Goal: Information Seeking & Learning: Find contact information

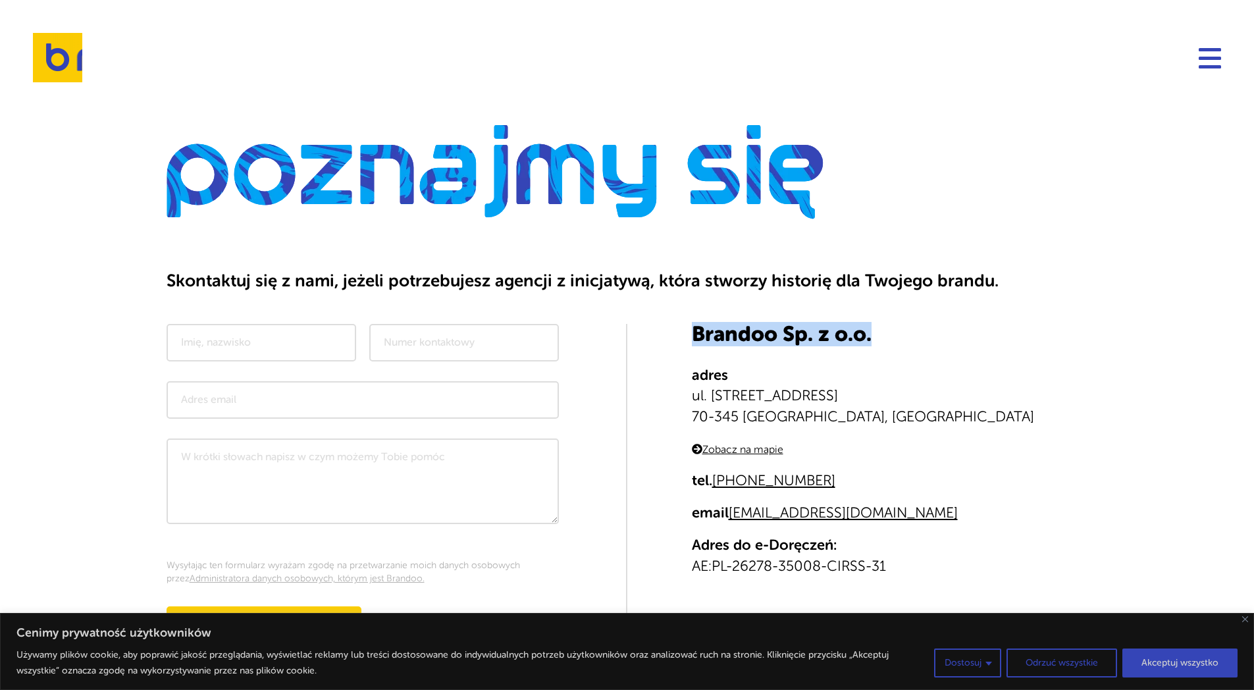
drag, startPoint x: 769, startPoint y: 339, endPoint x: 667, endPoint y: 339, distance: 102.0
click at [667, 339] on div "Brandoo Sp. z o.o. adres ul. [STREET_ADDRESS] Zobacz na mapie tel. [PHONE_NUMBE…" at bounding box center [865, 493] width 477 height 338
copy h3 "Brandoo Sp. z o.o."
drag, startPoint x: 830, startPoint y: 480, endPoint x: 717, endPoint y: 478, distance: 112.6
click at [717, 478] on p "tel. [PHONE_NUMBER]" at bounding box center [890, 481] width 396 height 22
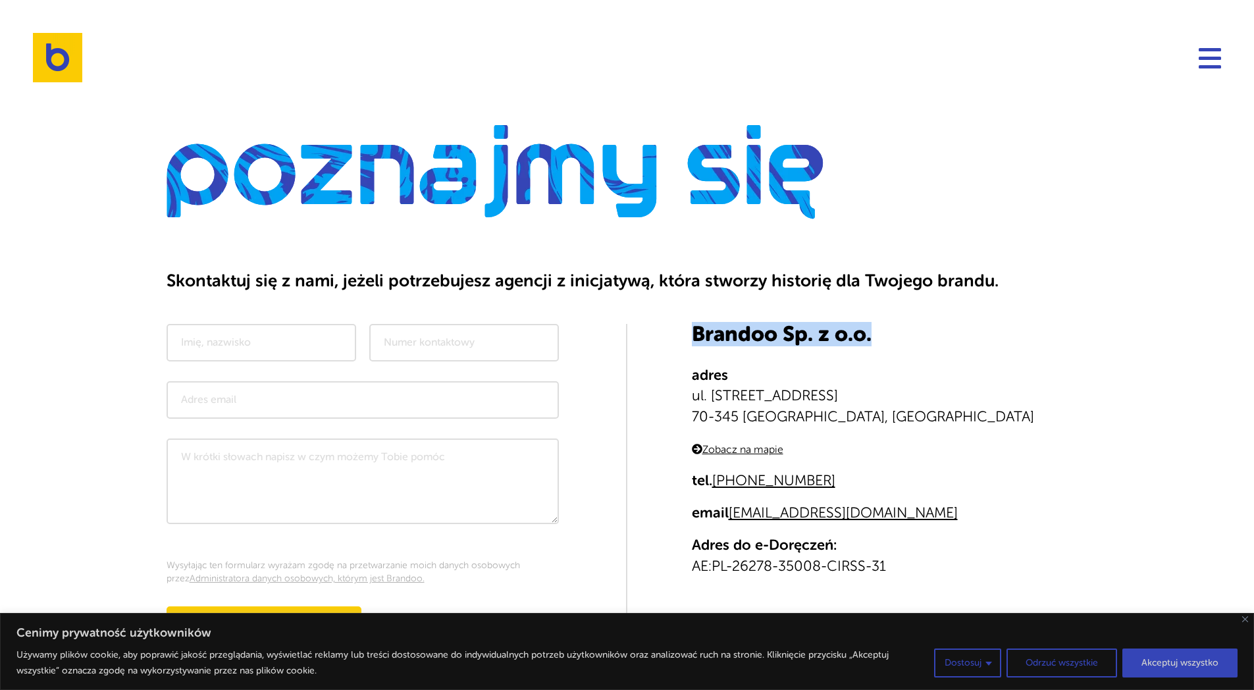
copy link "[PHONE_NUMBER]"
drag, startPoint x: 908, startPoint y: 542, endPoint x: 871, endPoint y: 529, distance: 39.1
click at [907, 542] on p "Adres do e-Doręczeń: AE:PL-26278-35008-CIRSS-31" at bounding box center [890, 555] width 396 height 43
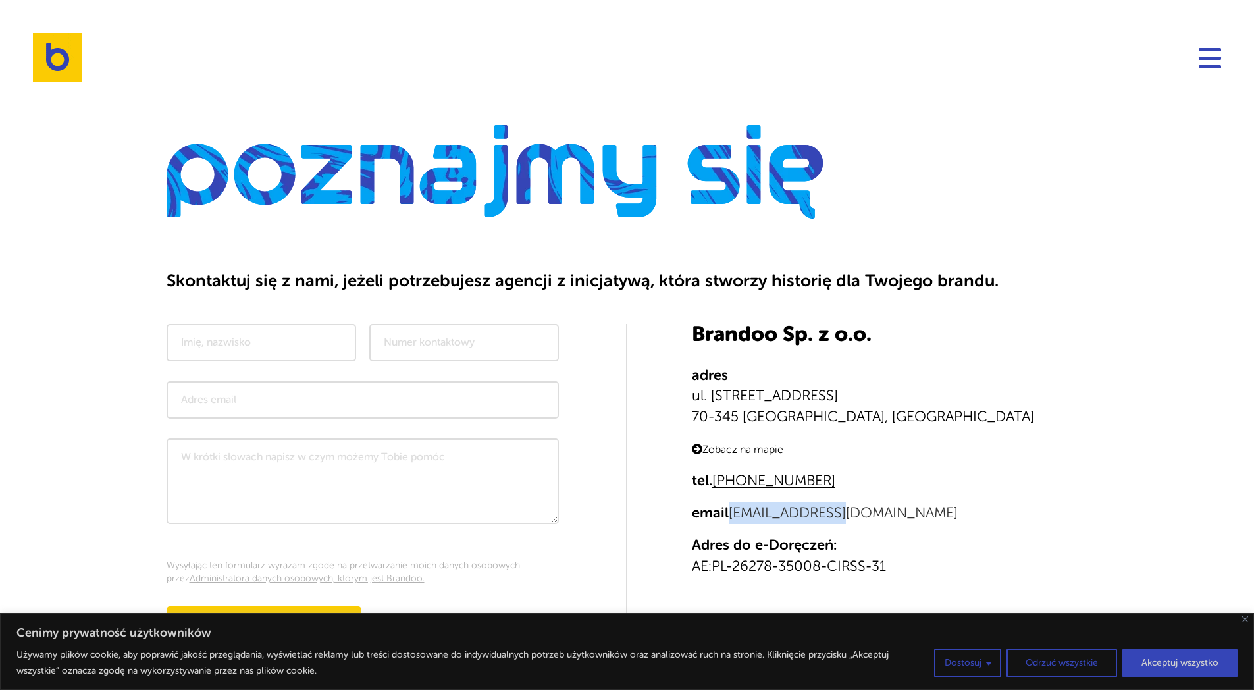
drag, startPoint x: 861, startPoint y: 520, endPoint x: 732, endPoint y: 517, distance: 129.0
click at [732, 517] on p "email [EMAIL_ADDRESS][DOMAIN_NAME]" at bounding box center [890, 513] width 396 height 22
copy link "[EMAIL_ADDRESS][DOMAIN_NAME]"
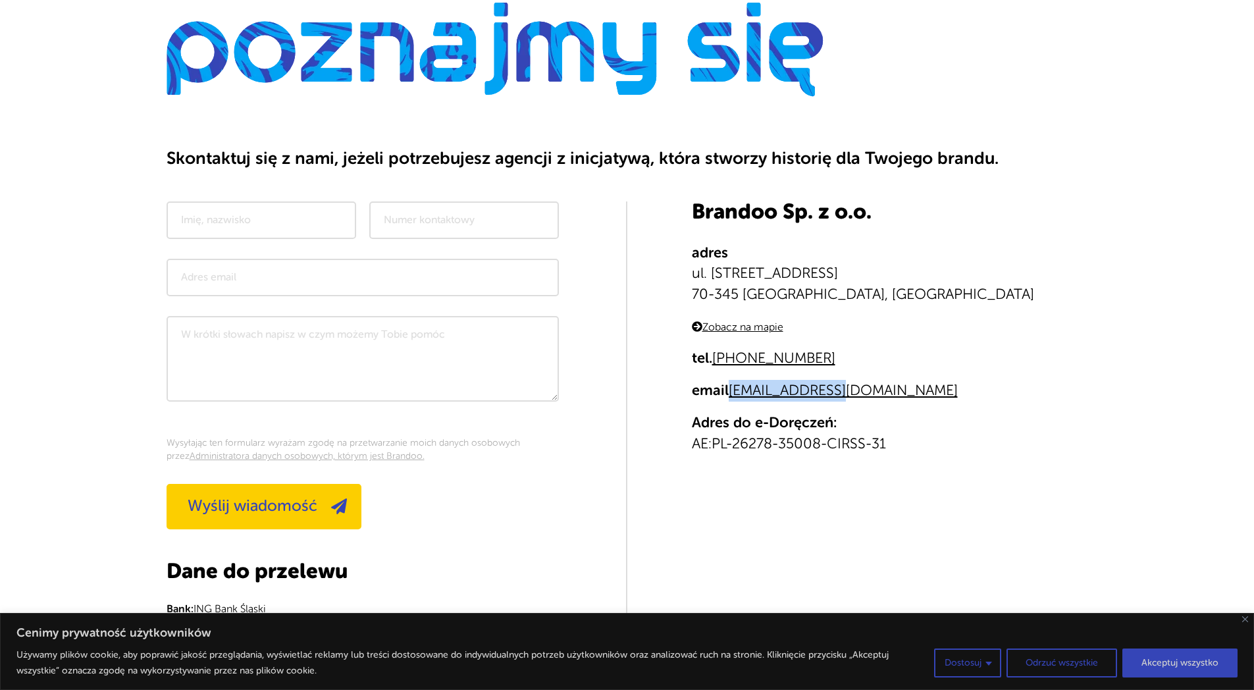
scroll to position [182, 0]
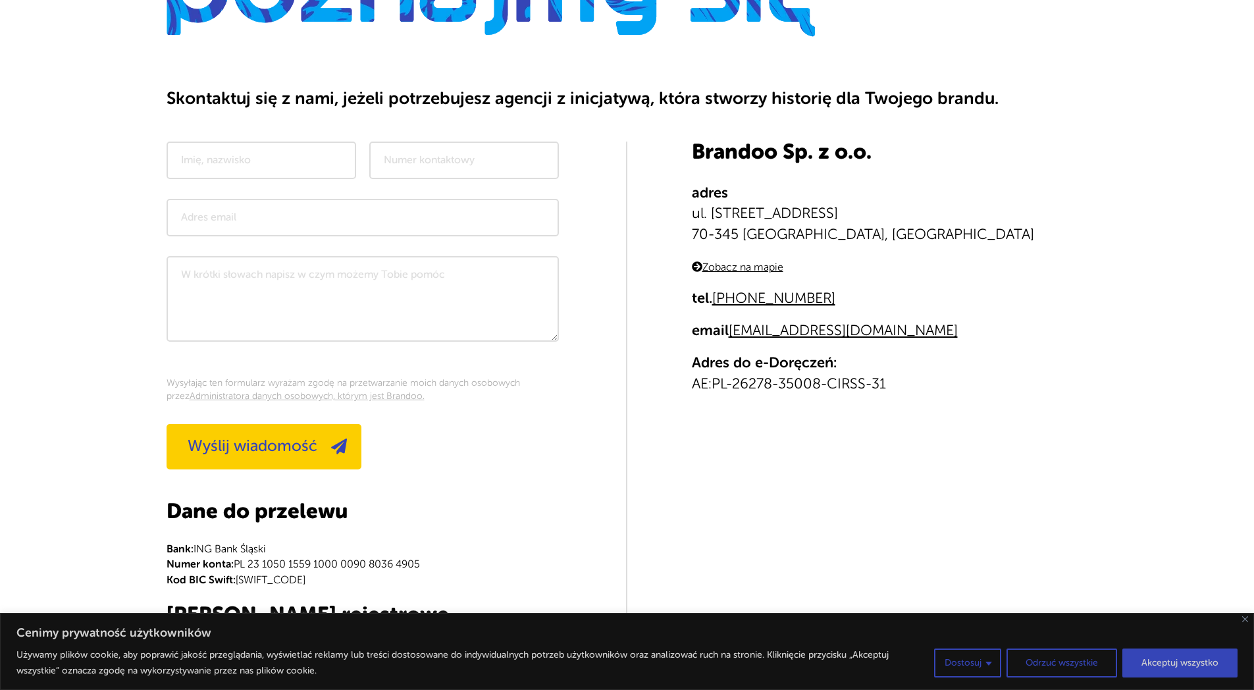
click at [959, 450] on div "Brandoo Sp. z o.o. adres ul. [STREET_ADDRESS] Zobacz na mapie tel. [PHONE_NUMBE…" at bounding box center [865, 310] width 477 height 338
click at [974, 438] on div "Brandoo Sp. z o.o. adres ul. [STREET_ADDRESS] Zobacz na mapie tel. [PHONE_NUMBE…" at bounding box center [865, 310] width 477 height 338
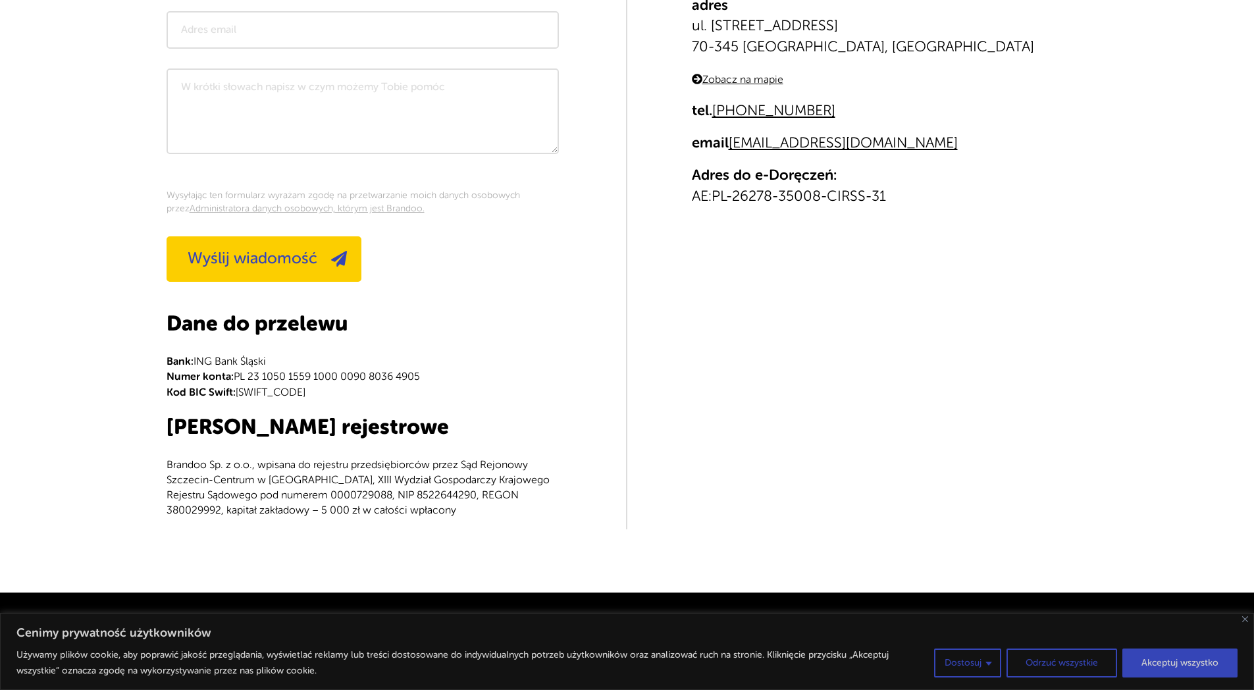
scroll to position [473, 0]
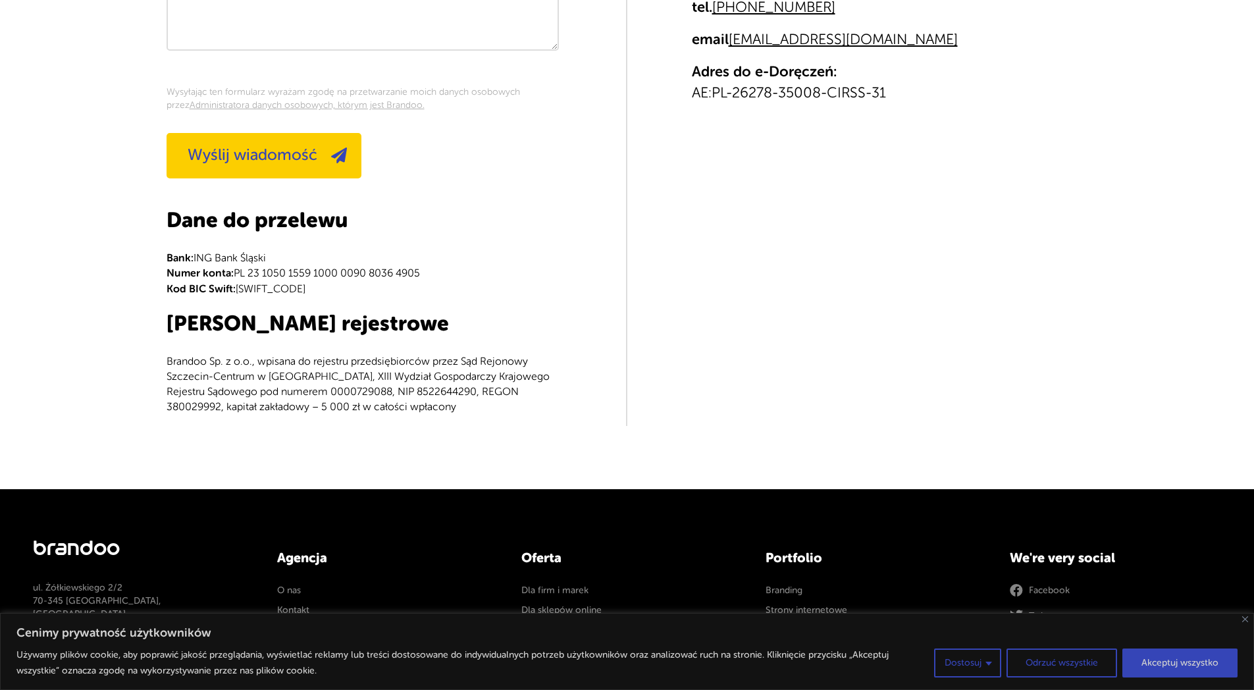
click at [406, 394] on p "Brandoo Sp. z o.o., wpisana do rejestru przedsiębiorców przez Sąd Rejonowy Szcz…" at bounding box center [362, 384] width 392 height 61
copy p "8522644290"
click at [505, 390] on p "Brandoo Sp. z o.o., wpisana do rejestru przedsiębiorców przez Sąd Rejonowy Szcz…" at bounding box center [362, 384] width 392 height 61
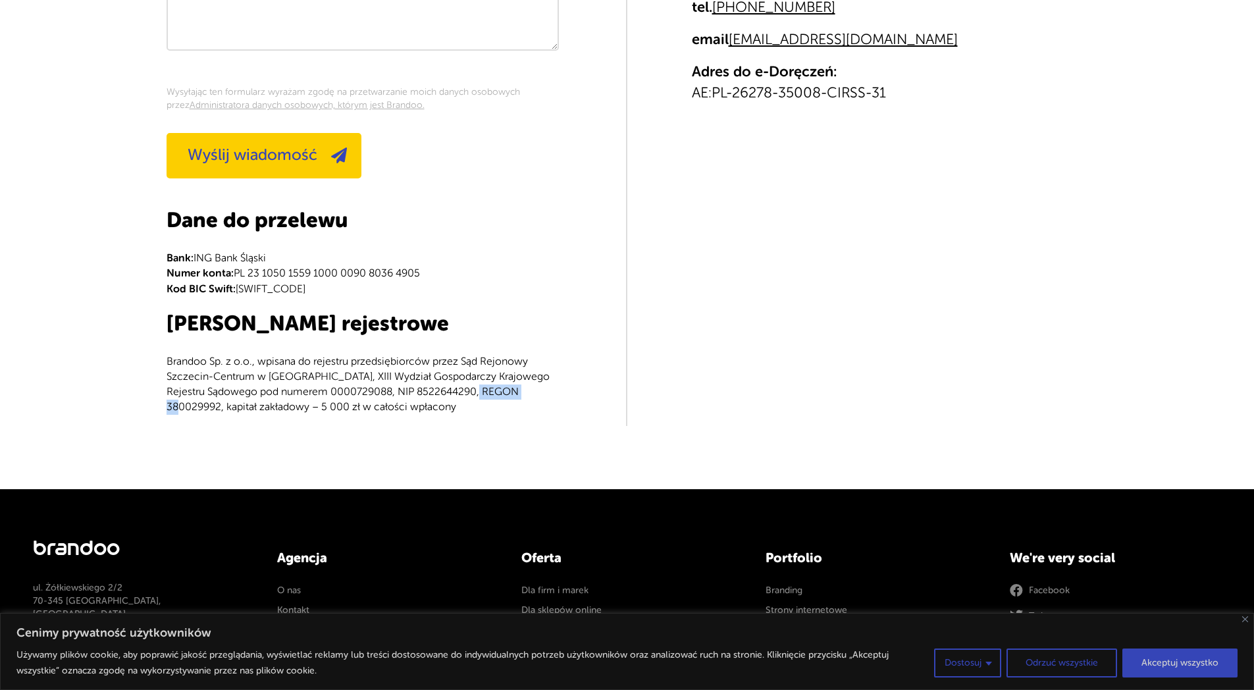
copy p "380029992"
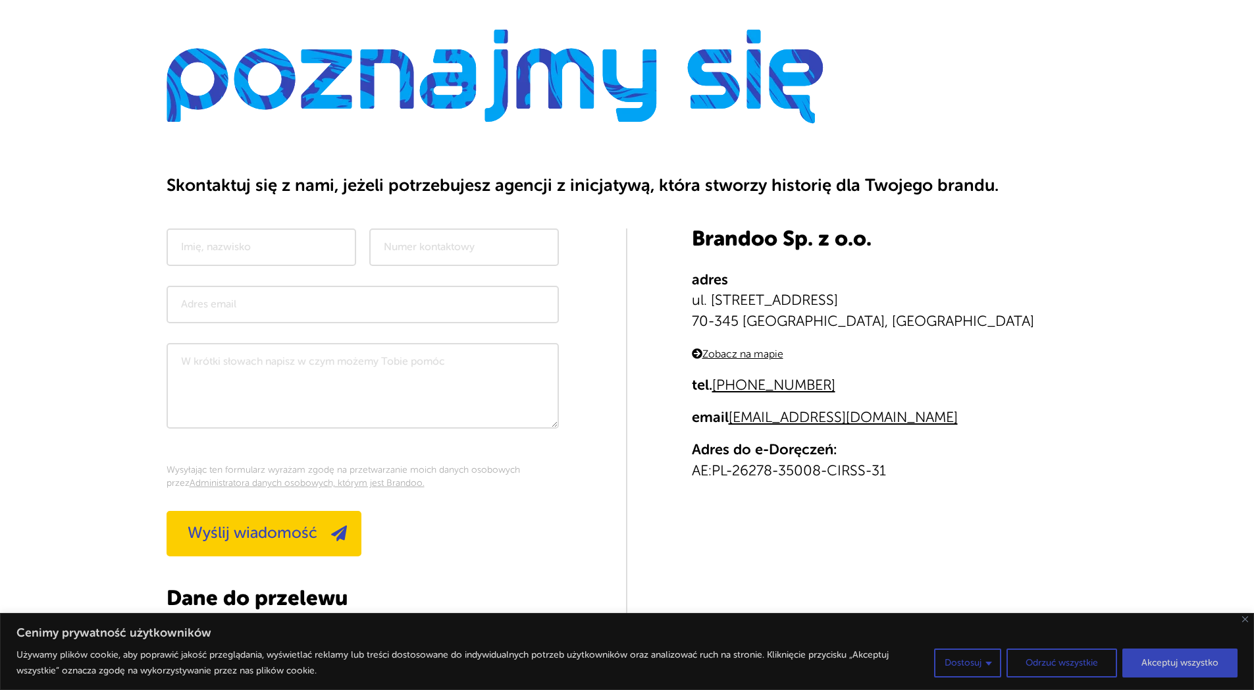
scroll to position [0, 0]
